Goal: Information Seeking & Learning: Find specific fact

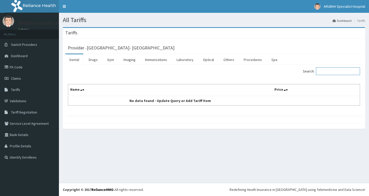
click at [336, 72] on input "Search:" at bounding box center [338, 71] width 44 height 8
type input "METRO"
click at [92, 60] on link "Drugs" at bounding box center [93, 59] width 17 height 11
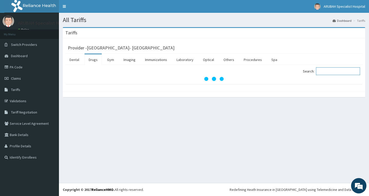
click at [330, 73] on input "Search:" at bounding box center [338, 71] width 44 height 8
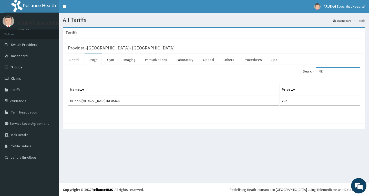
type input "M"
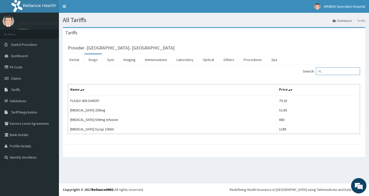
type input "F"
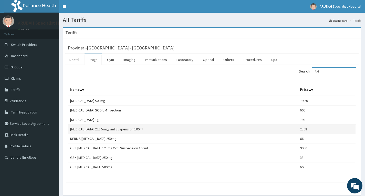
type input "A"
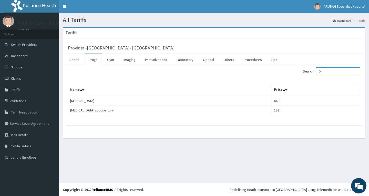
type input "D"
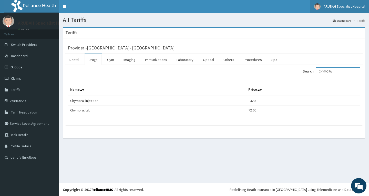
type input "CHYMORA"
